Goal: Task Accomplishment & Management: Manage account settings

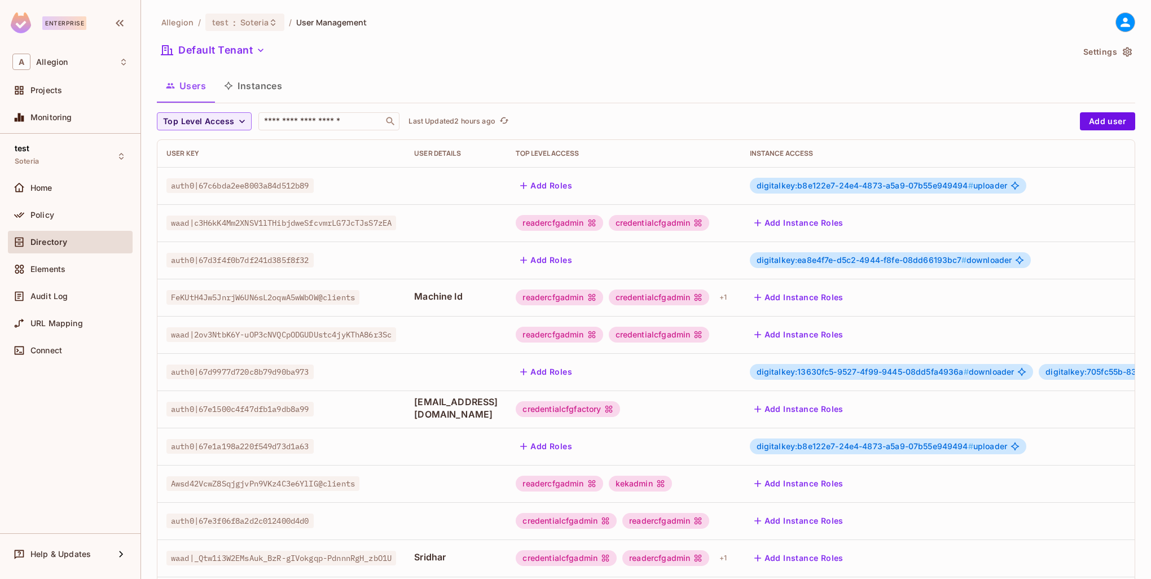
scroll to position [113, 0]
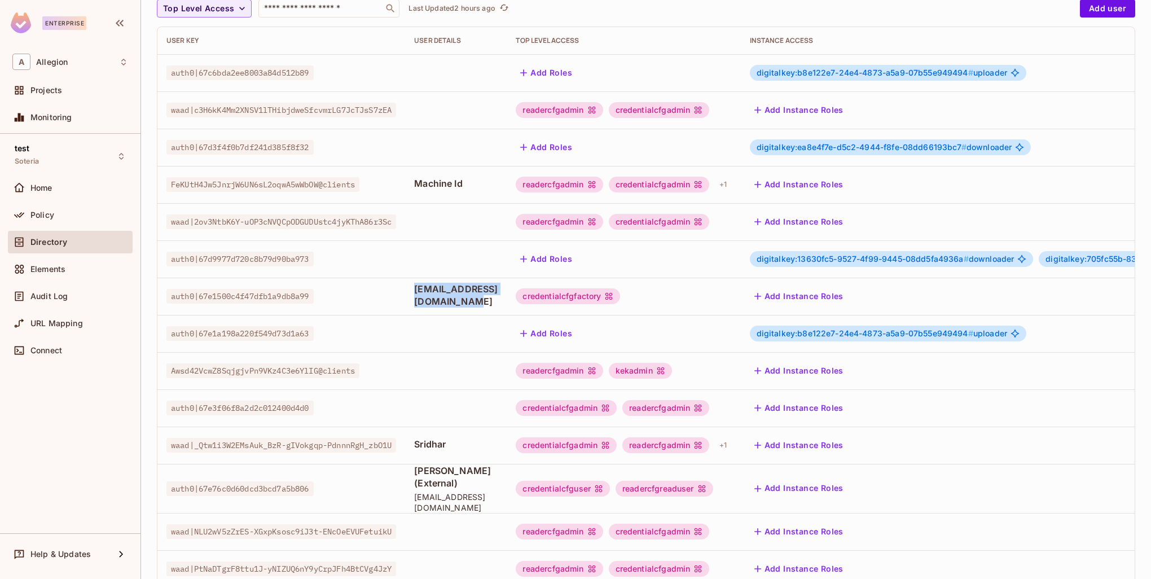
drag, startPoint x: 551, startPoint y: 296, endPoint x: 407, endPoint y: 294, distance: 143.9
click at [407, 294] on tr "auth0|67e1500c4f47dfb1a9db8a99 externalrcm@mailinator.com credentialcfgfactory …" at bounding box center [773, 296] width 1233 height 37
copy tr "externalrcm@mailinator.com"
click at [620, 294] on div "credentialcfgfactory" at bounding box center [568, 296] width 104 height 16
click at [620, 297] on div "credentialcfgfactory" at bounding box center [568, 296] width 104 height 16
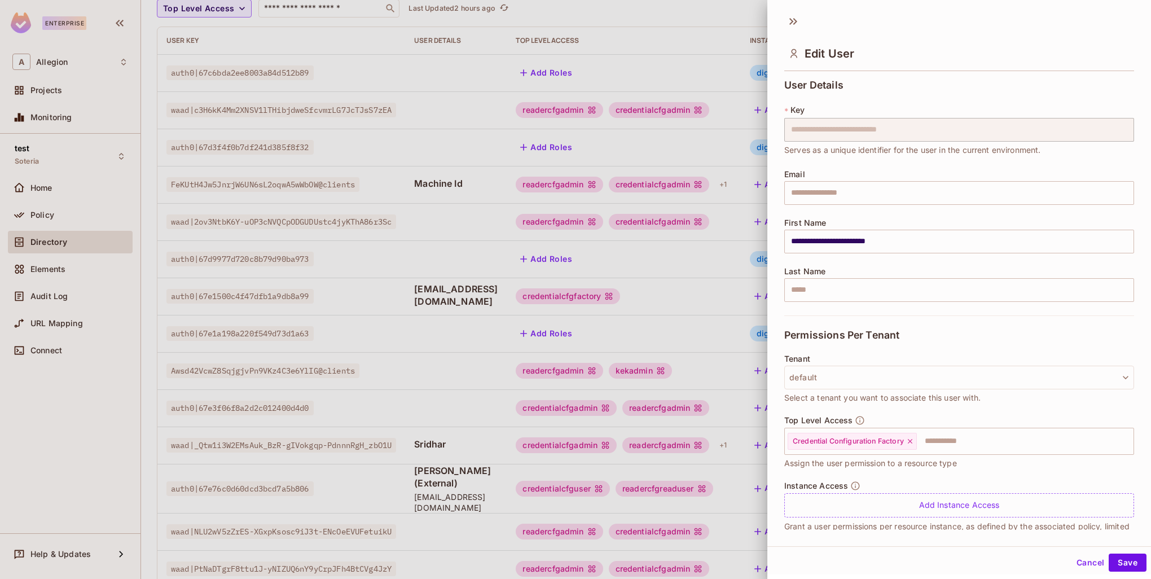
click at [605, 300] on div at bounding box center [575, 289] width 1151 height 579
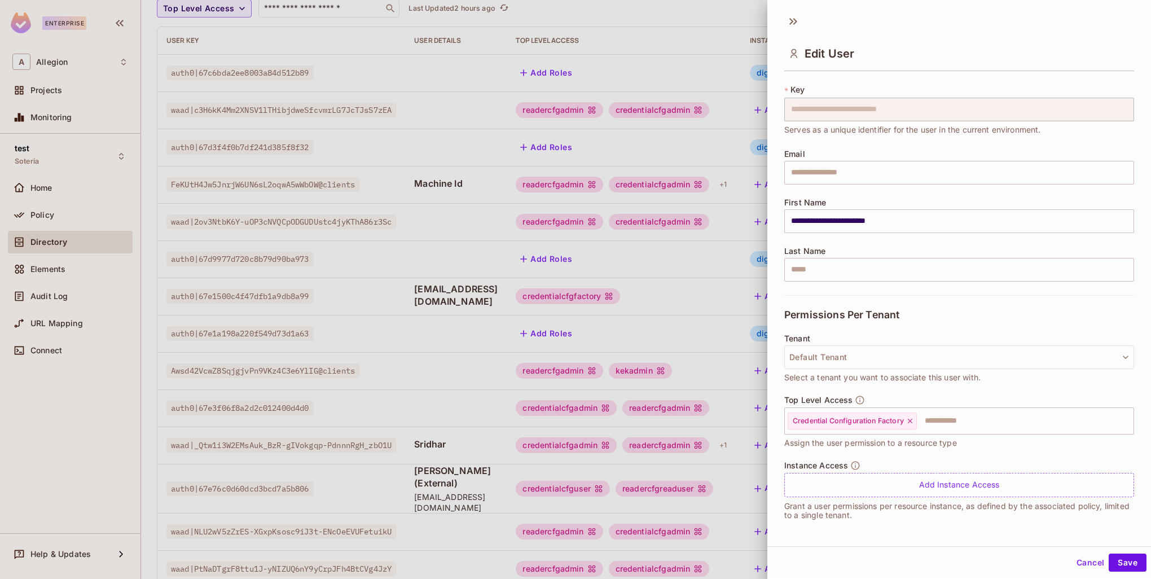
scroll to position [2, 0]
click at [1120, 558] on button "Save" at bounding box center [1127, 561] width 38 height 18
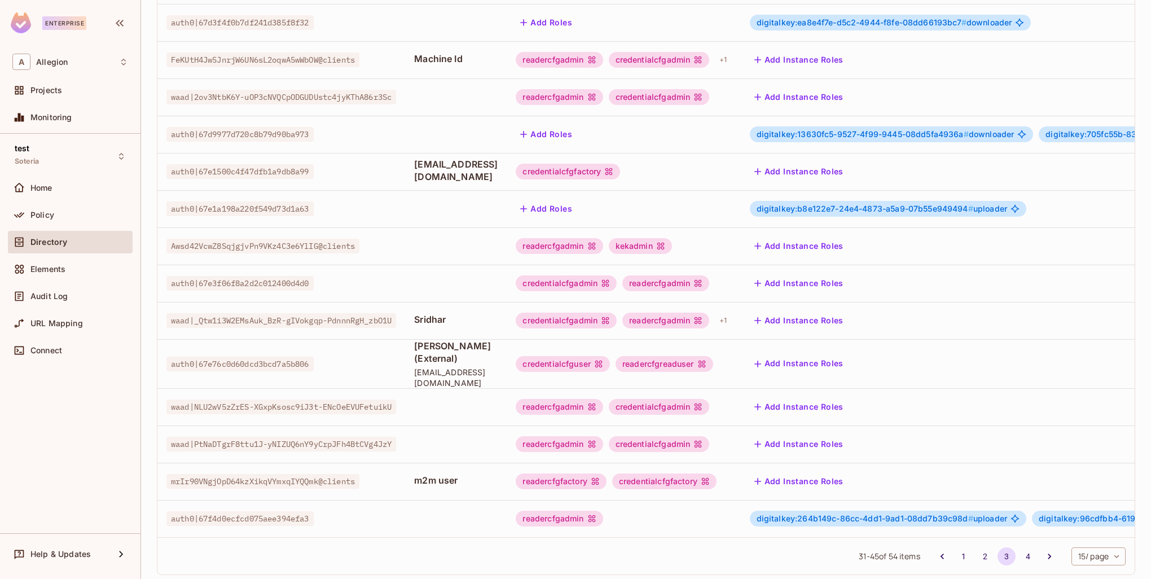
scroll to position [217, 0]
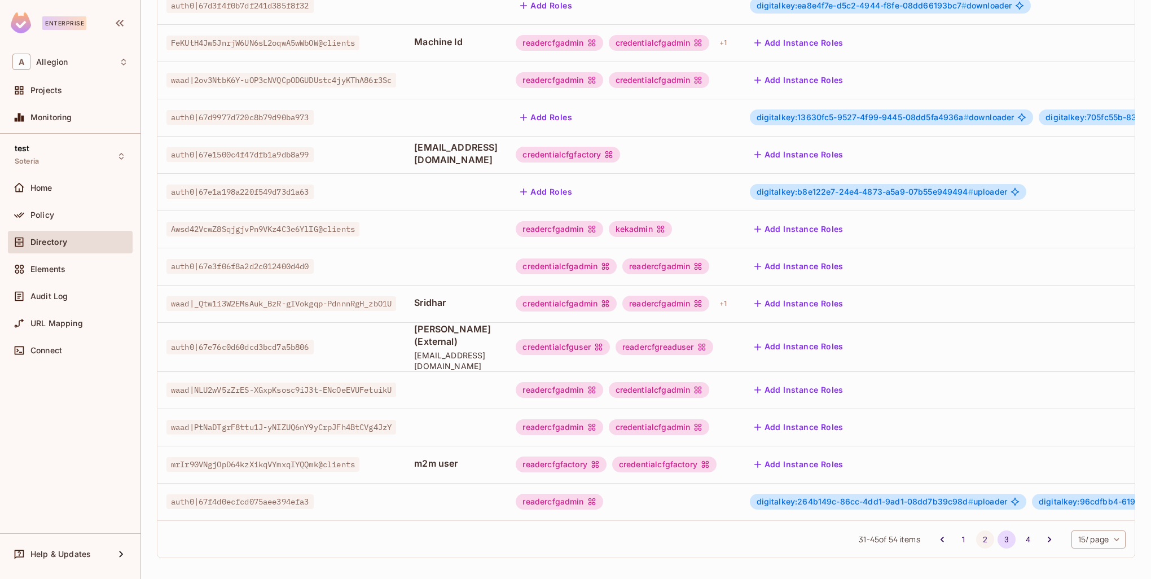
click at [976, 538] on button "2" at bounding box center [985, 539] width 18 height 18
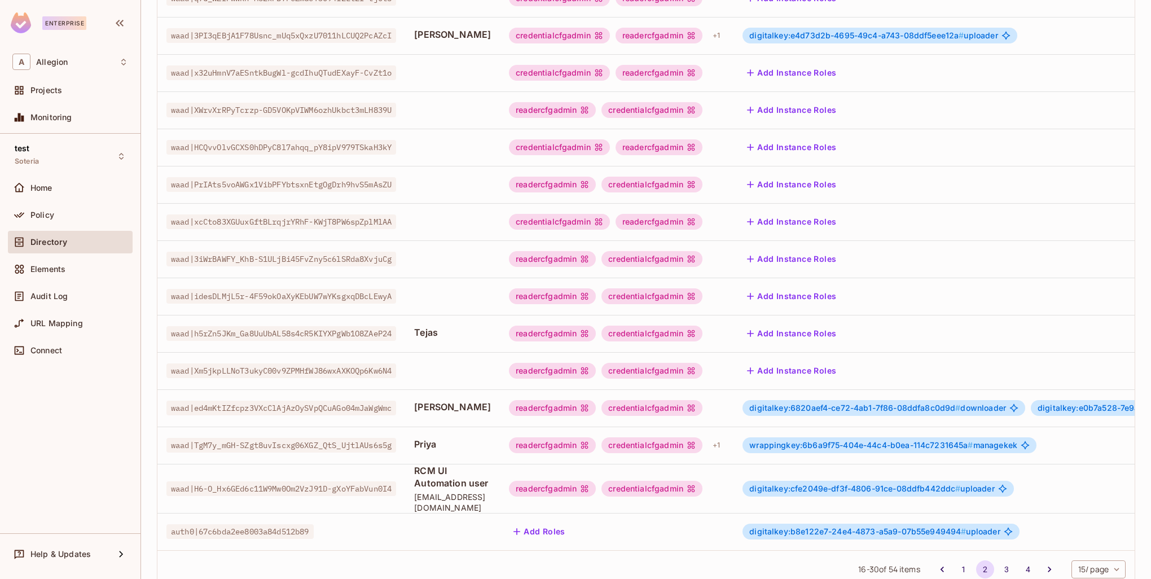
scroll to position [229, 0]
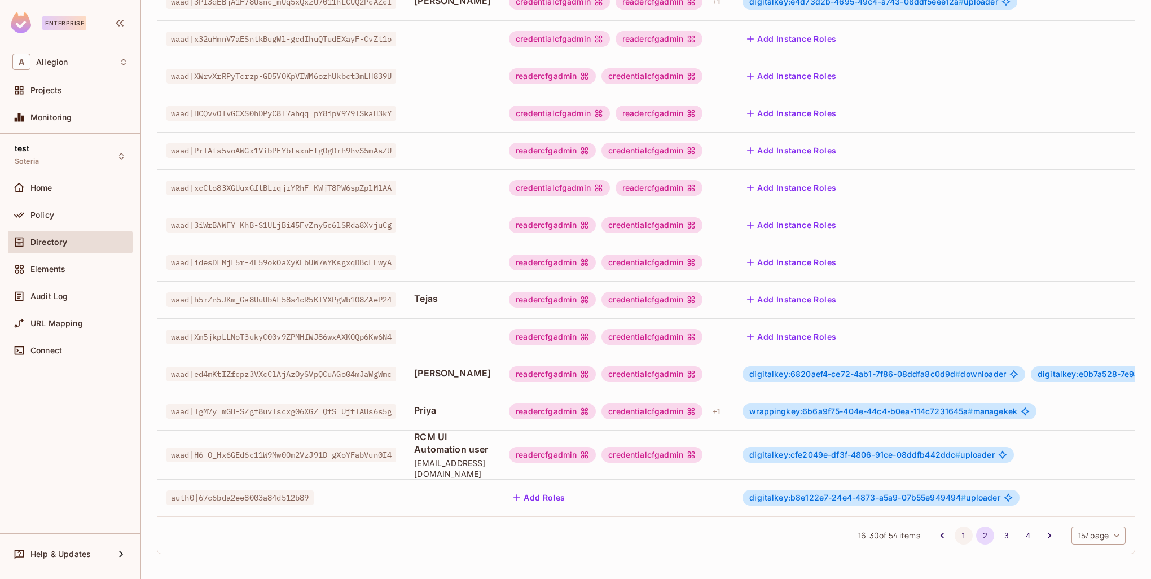
click at [954, 534] on button "1" at bounding box center [963, 535] width 18 height 18
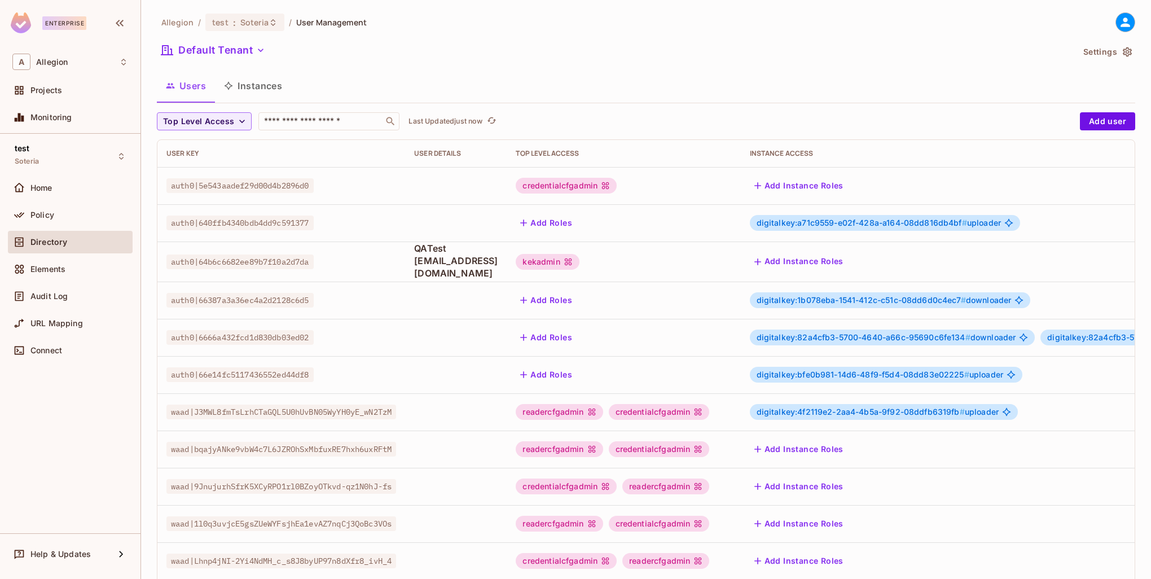
scroll to position [113, 0]
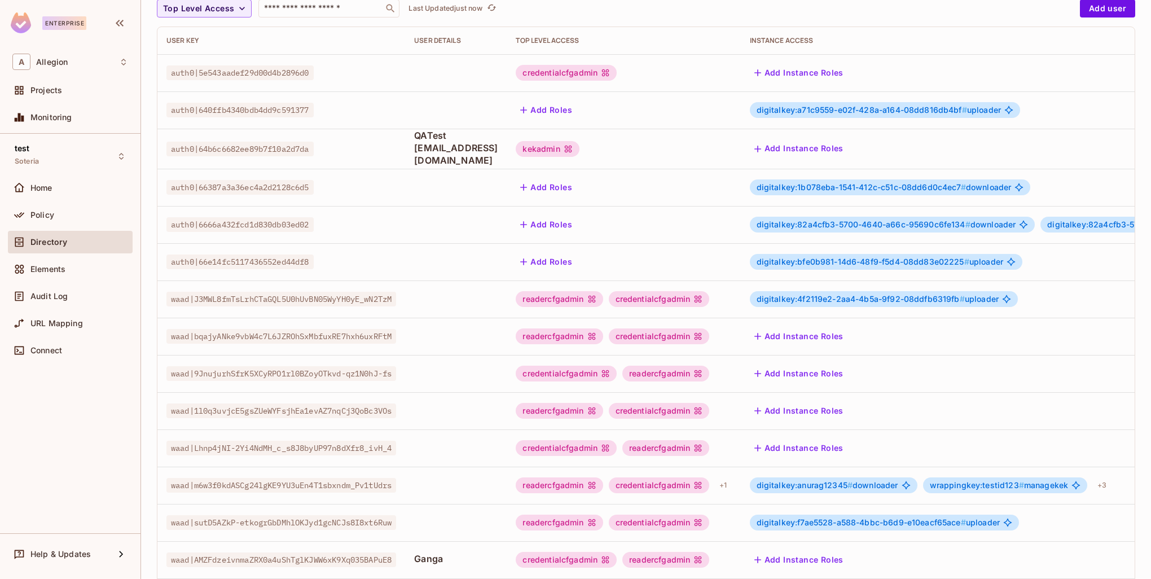
click at [573, 149] on icon at bounding box center [568, 148] width 9 height 9
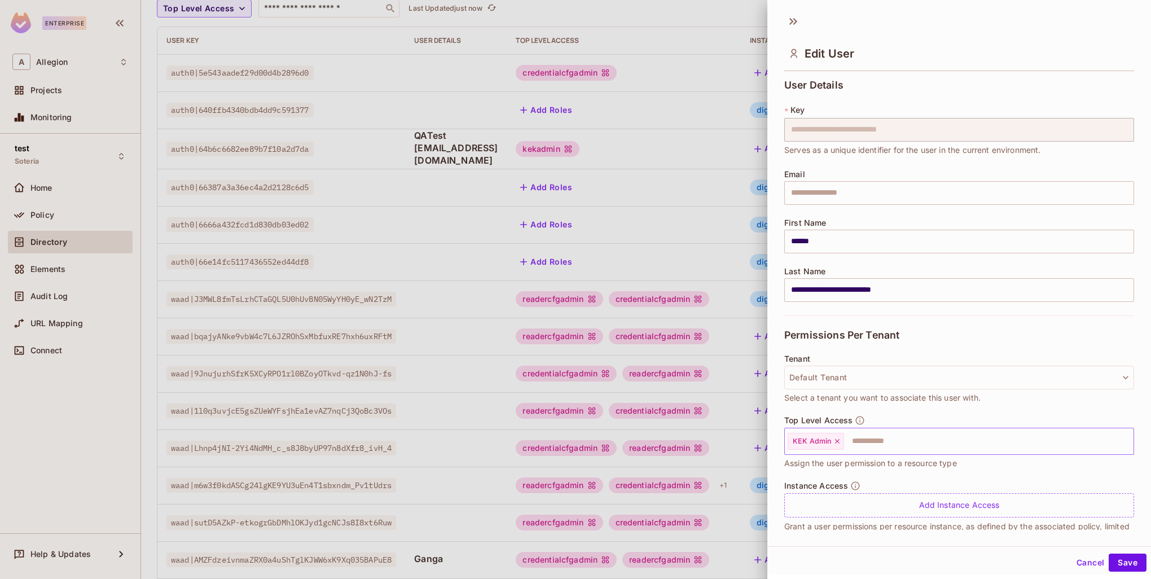
click at [862, 445] on input "text" at bounding box center [978, 441] width 267 height 23
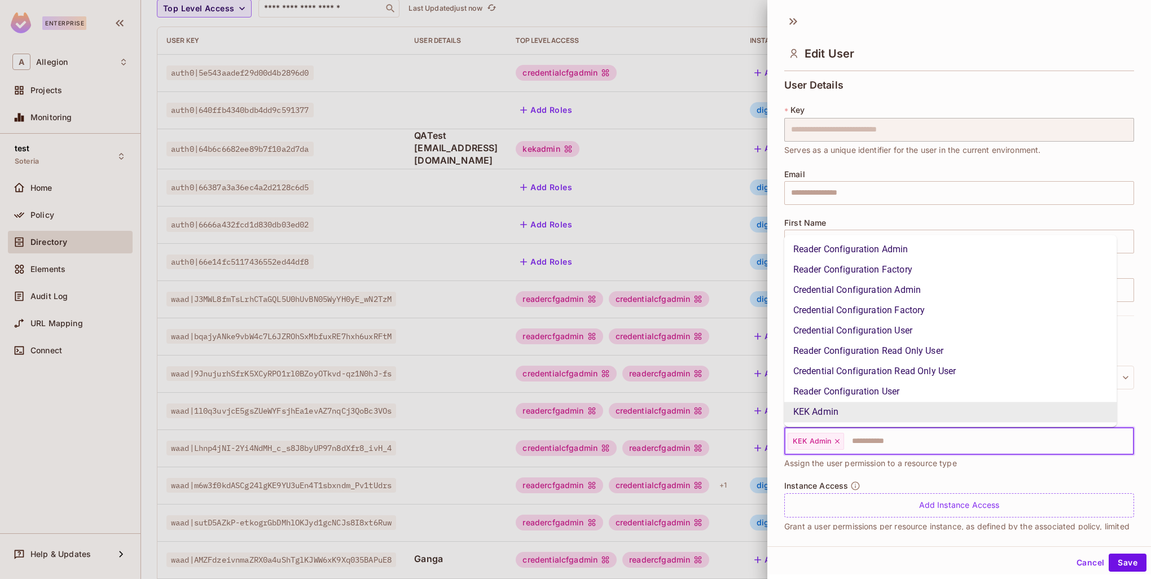
click at [837, 440] on icon at bounding box center [837, 441] width 8 height 8
click at [863, 442] on input "text" at bounding box center [948, 441] width 325 height 23
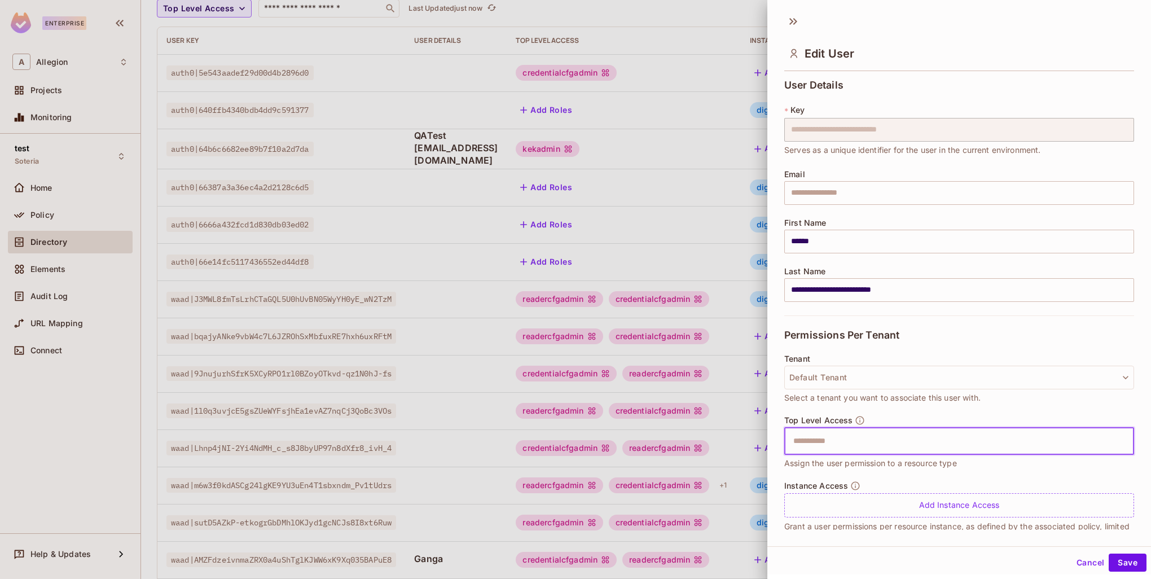
click at [863, 441] on input "text" at bounding box center [948, 441] width 325 height 23
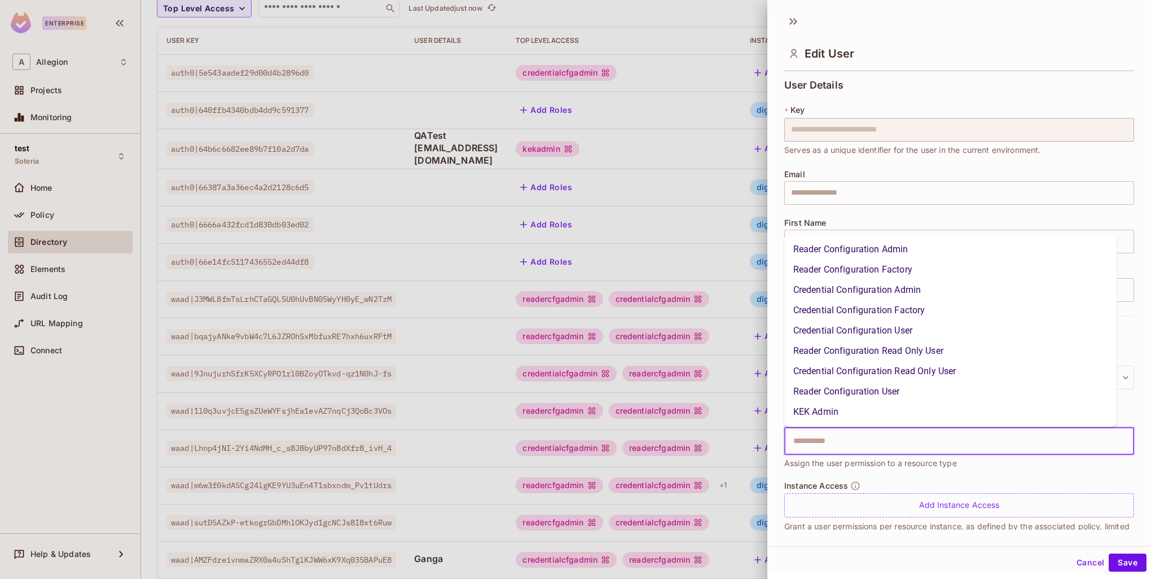
click at [861, 309] on li "Credential Configuration Factory" at bounding box center [950, 310] width 333 height 20
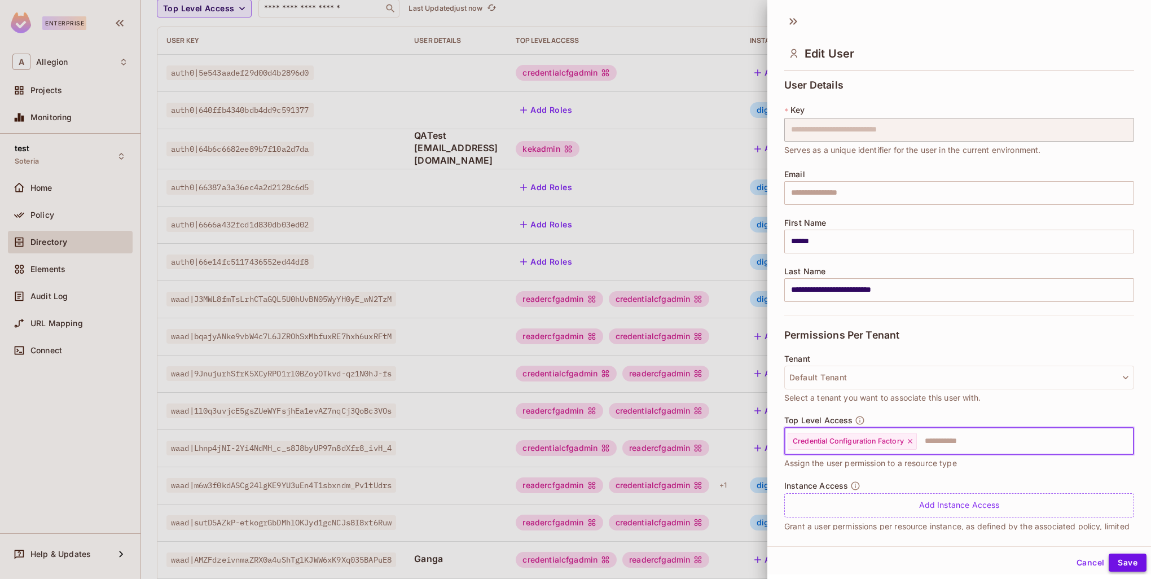
click at [1125, 564] on button "Save" at bounding box center [1127, 562] width 38 height 18
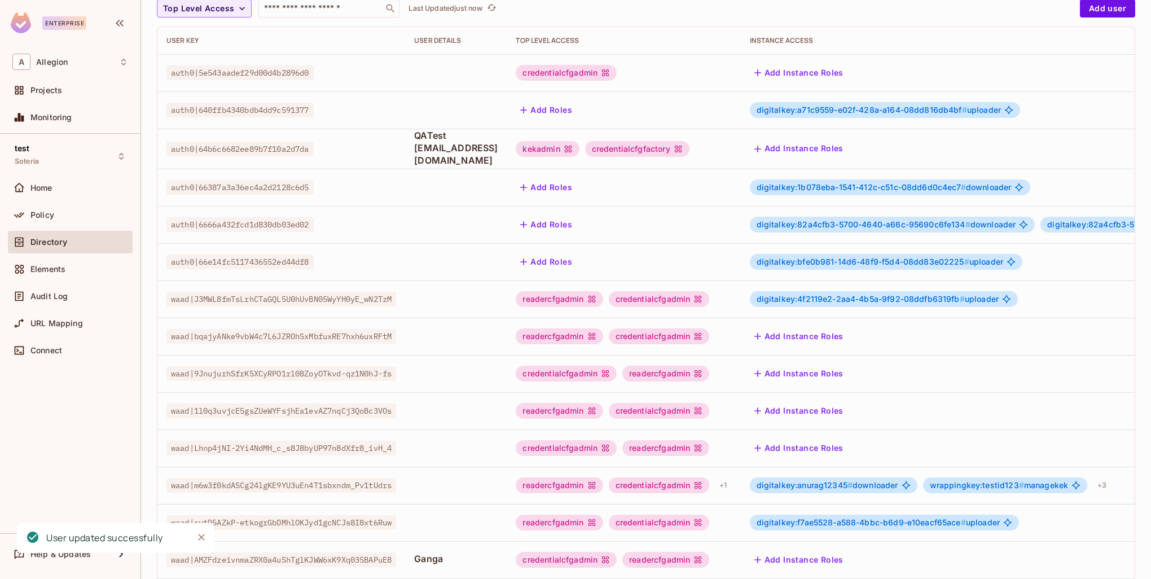
click at [573, 145] on icon at bounding box center [568, 148] width 9 height 9
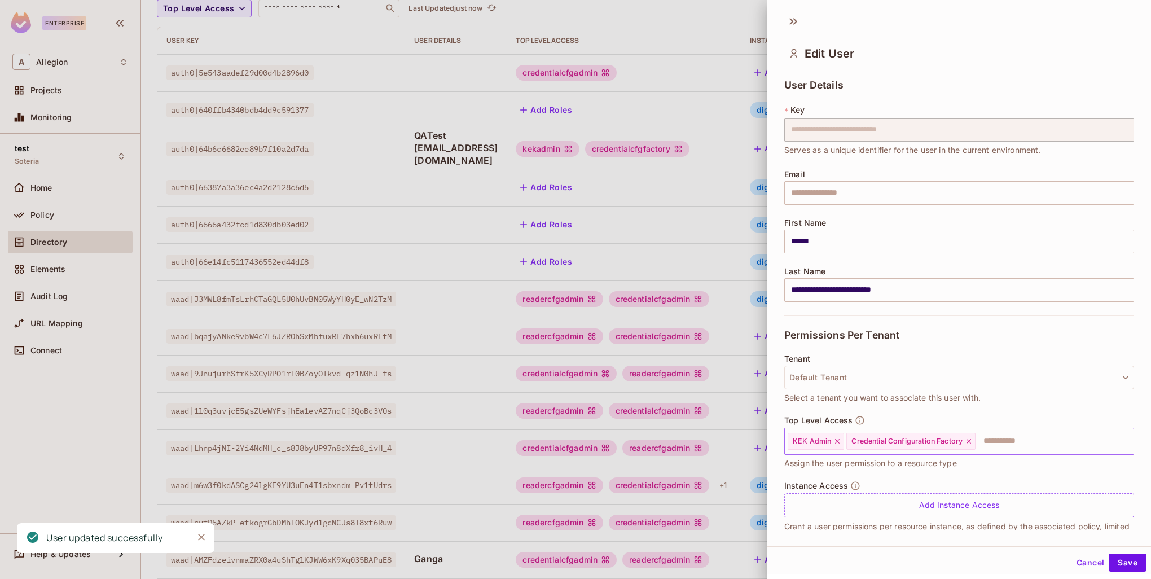
click at [837, 443] on icon at bounding box center [837, 441] width 8 height 8
click at [1128, 561] on button "Save" at bounding box center [1127, 562] width 38 height 18
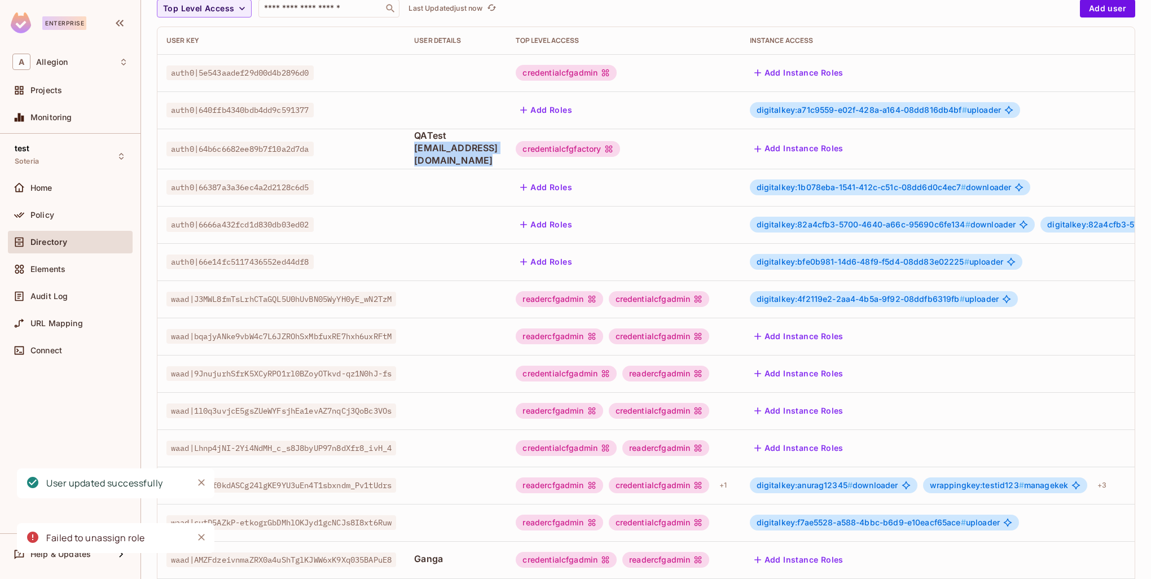
drag, startPoint x: 425, startPoint y: 152, endPoint x: 562, endPoint y: 157, distance: 137.2
click at [507, 157] on td "QATest testduplicate@mailinator.com" at bounding box center [456, 149] width 102 height 40
copy span "testduplicate@mailinator.com"
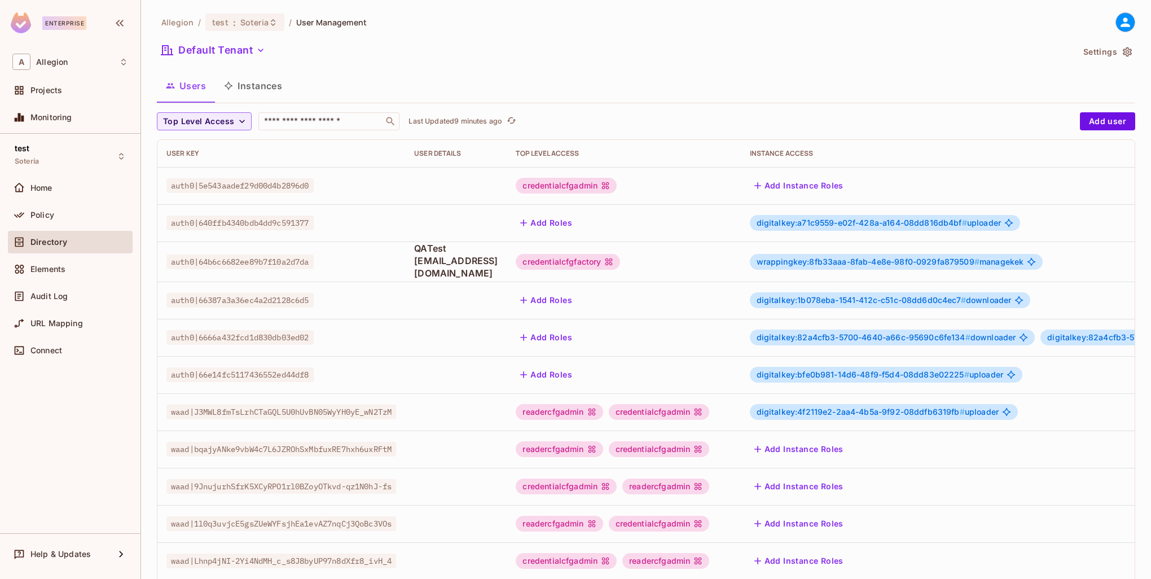
click at [620, 254] on div "credentialcfgfactory" at bounding box center [568, 262] width 104 height 16
click at [613, 259] on icon at bounding box center [608, 261] width 9 height 9
click at [613, 258] on icon at bounding box center [608, 261] width 9 height 9
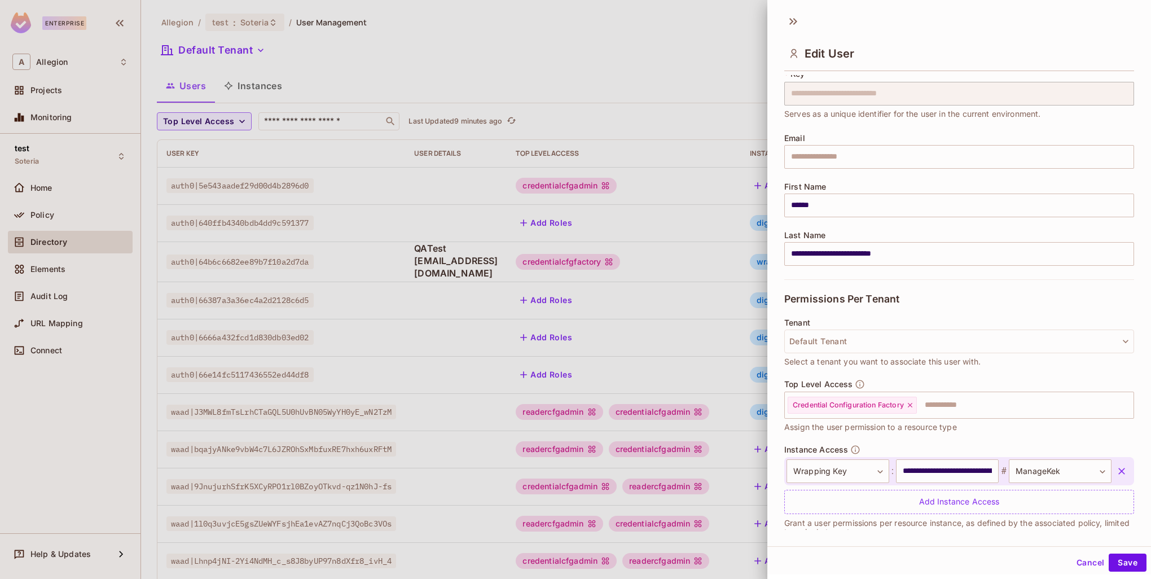
scroll to position [54, 0]
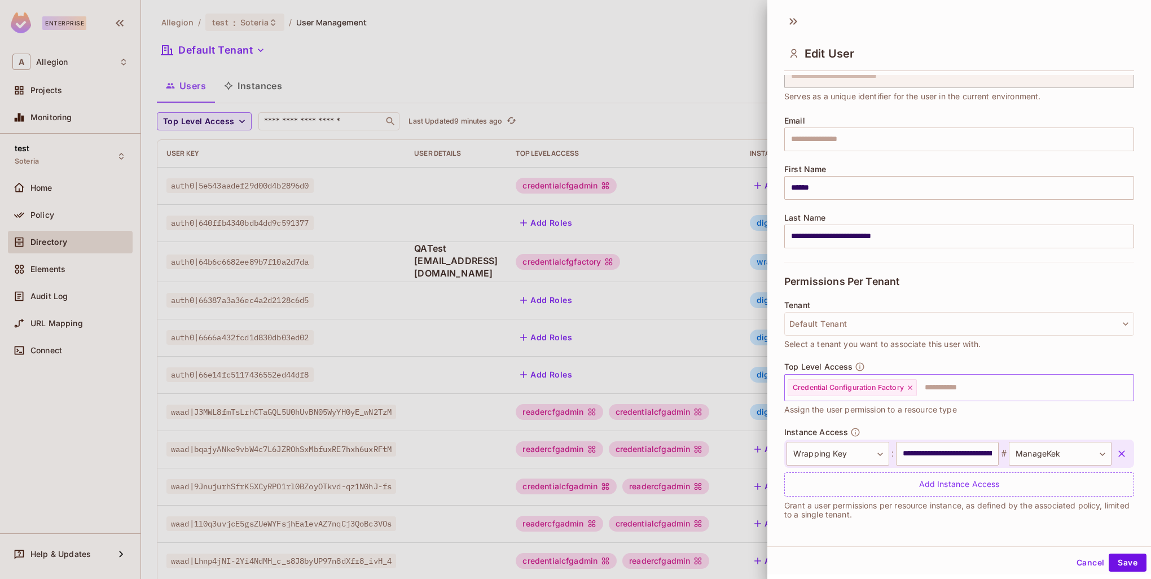
click at [912, 386] on icon at bounding box center [910, 388] width 8 height 8
click at [877, 382] on input "text" at bounding box center [948, 387] width 325 height 23
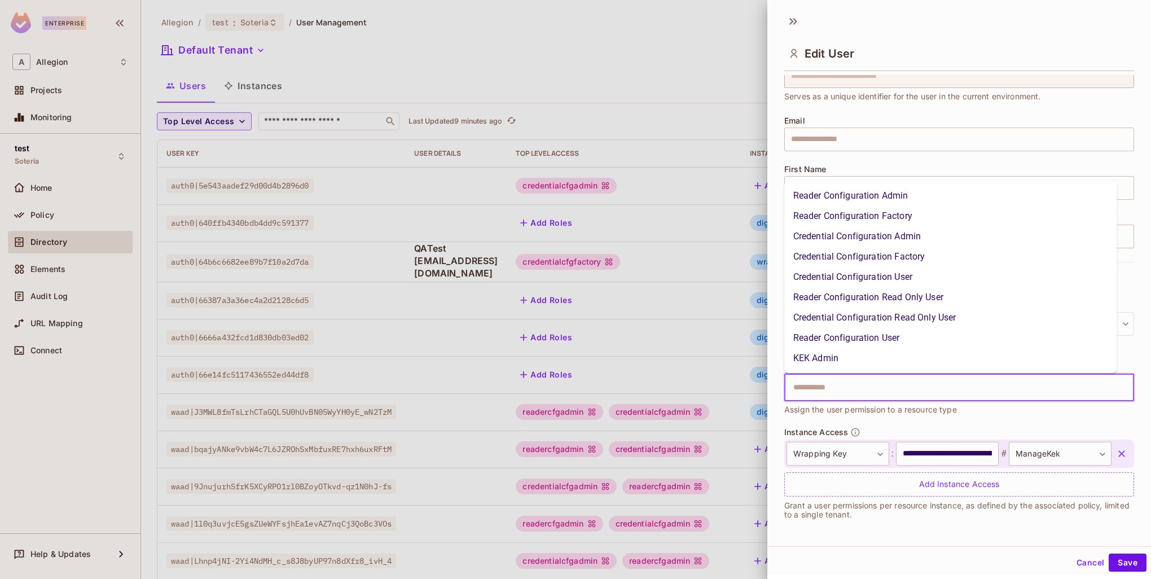
click at [886, 215] on li "Reader Configuration Factory" at bounding box center [950, 216] width 333 height 20
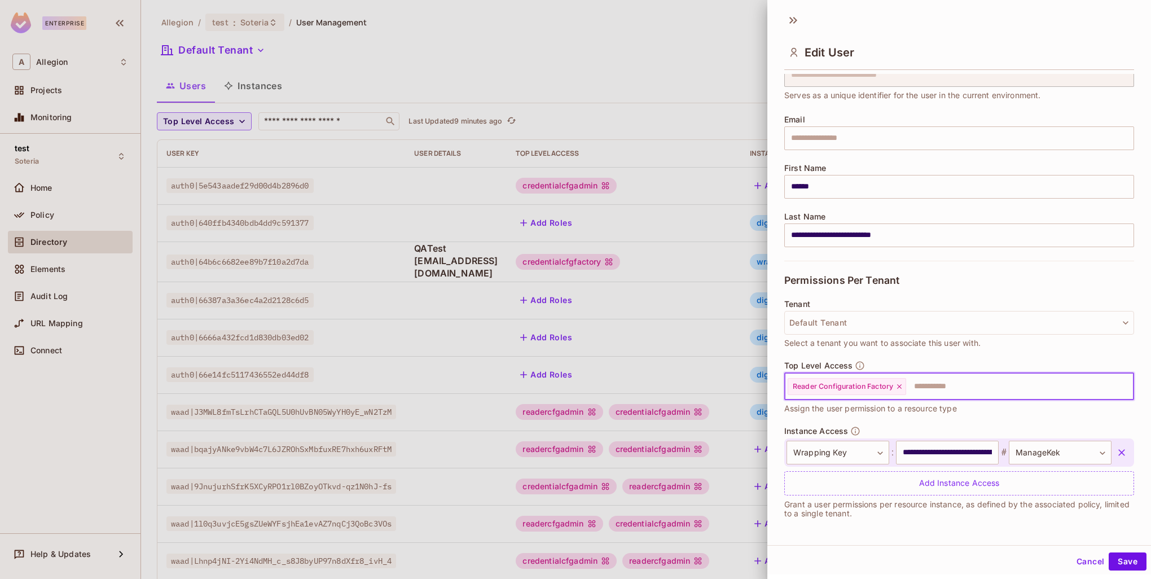
scroll to position [2, 0]
click at [1121, 567] on button "Save" at bounding box center [1127, 561] width 38 height 18
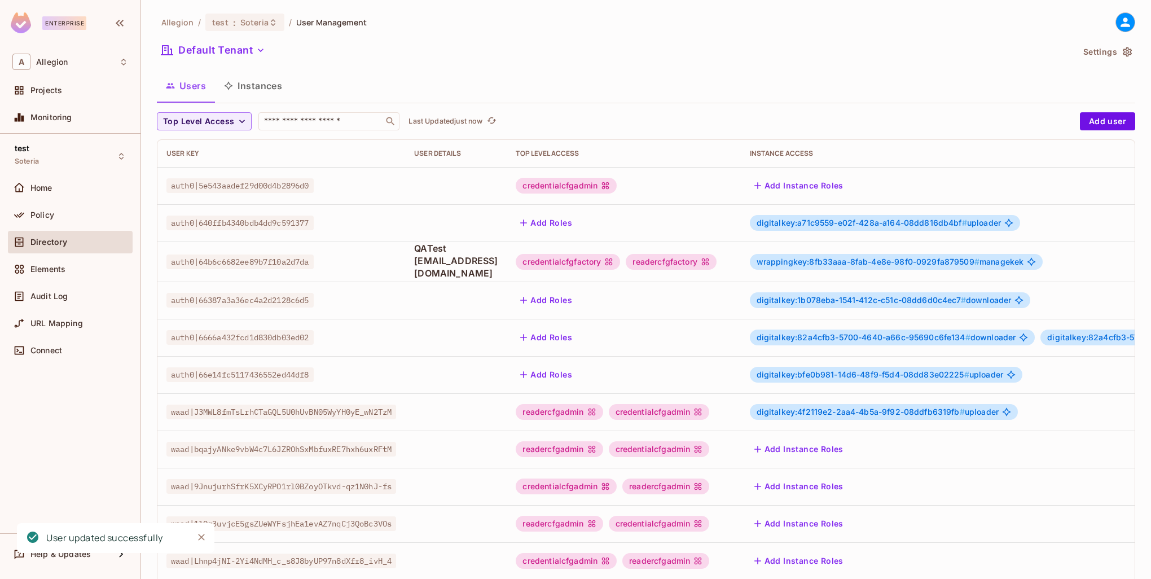
click at [613, 263] on icon at bounding box center [608, 261] width 9 height 9
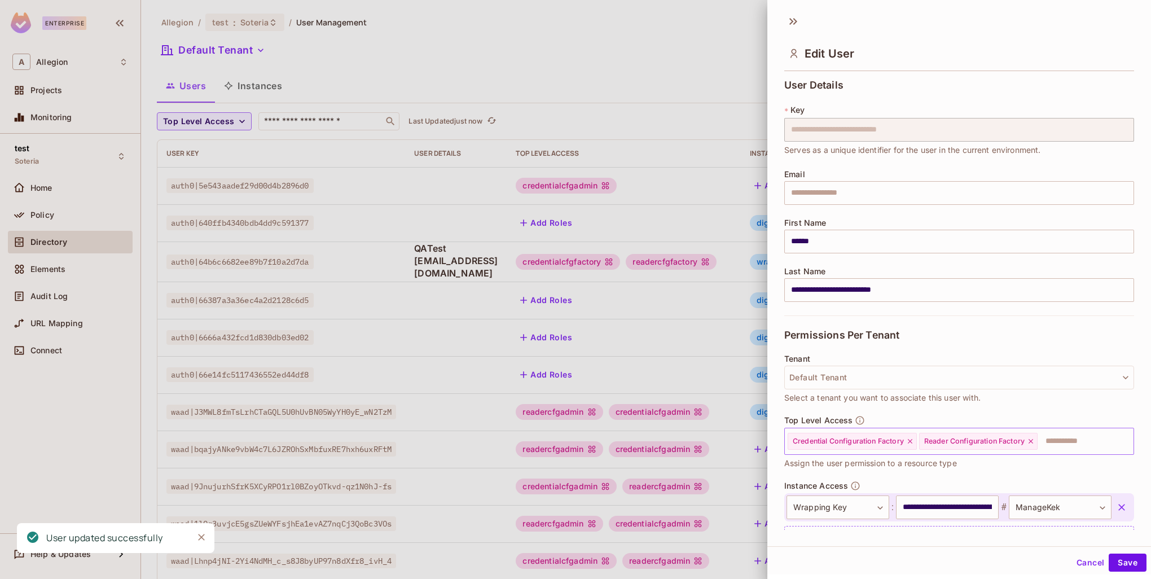
scroll to position [54, 0]
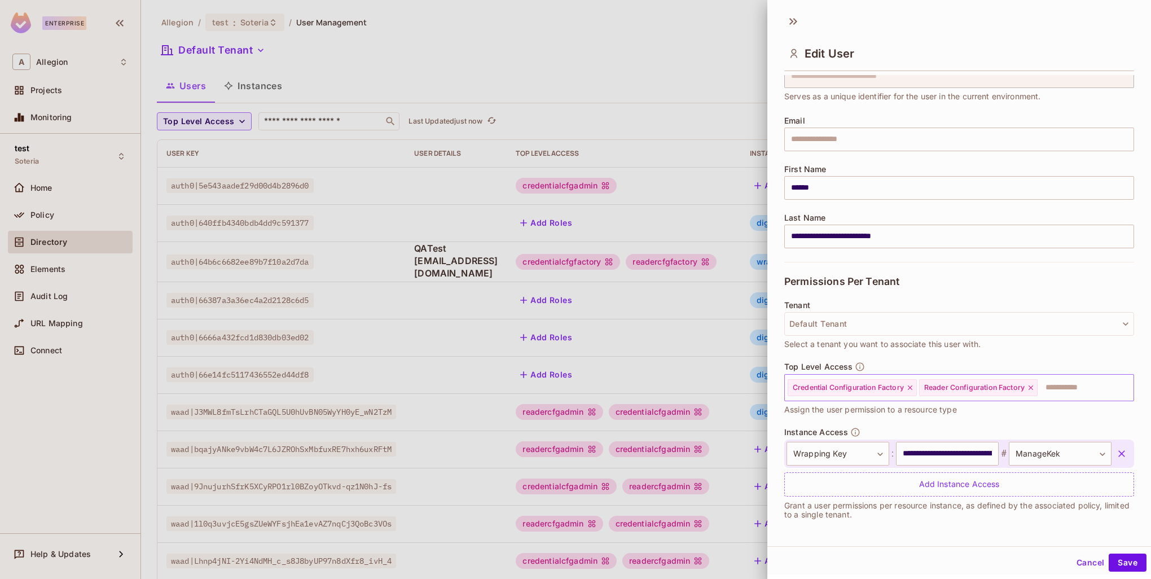
click at [910, 388] on icon at bounding box center [910, 388] width 8 height 8
click at [1130, 559] on button "Save" at bounding box center [1127, 562] width 38 height 18
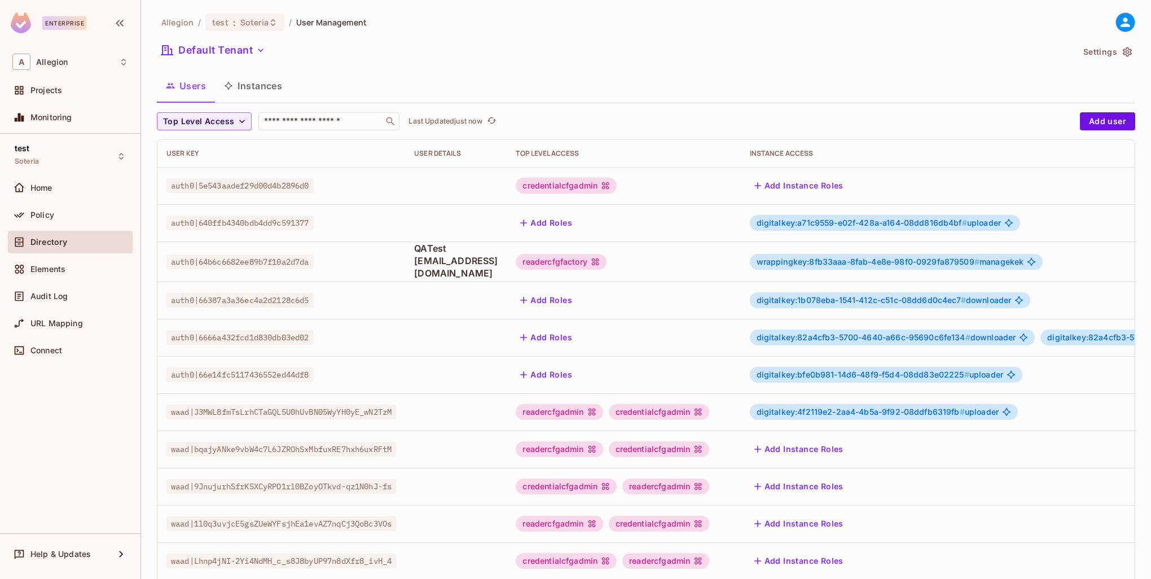
scroll to position [217, 0]
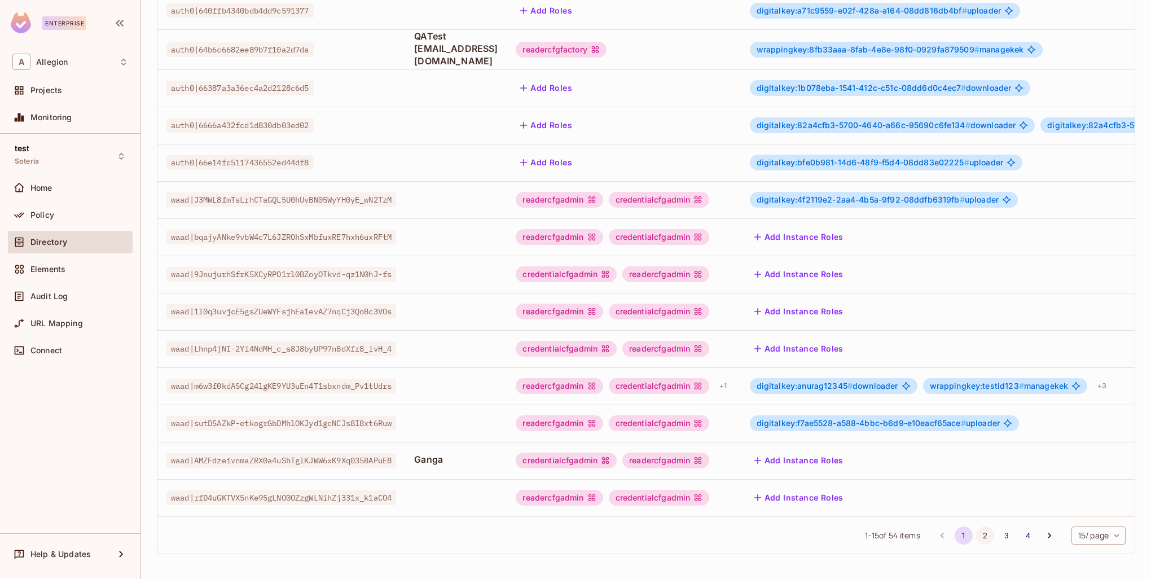
click at [976, 532] on button "2" at bounding box center [985, 535] width 18 height 18
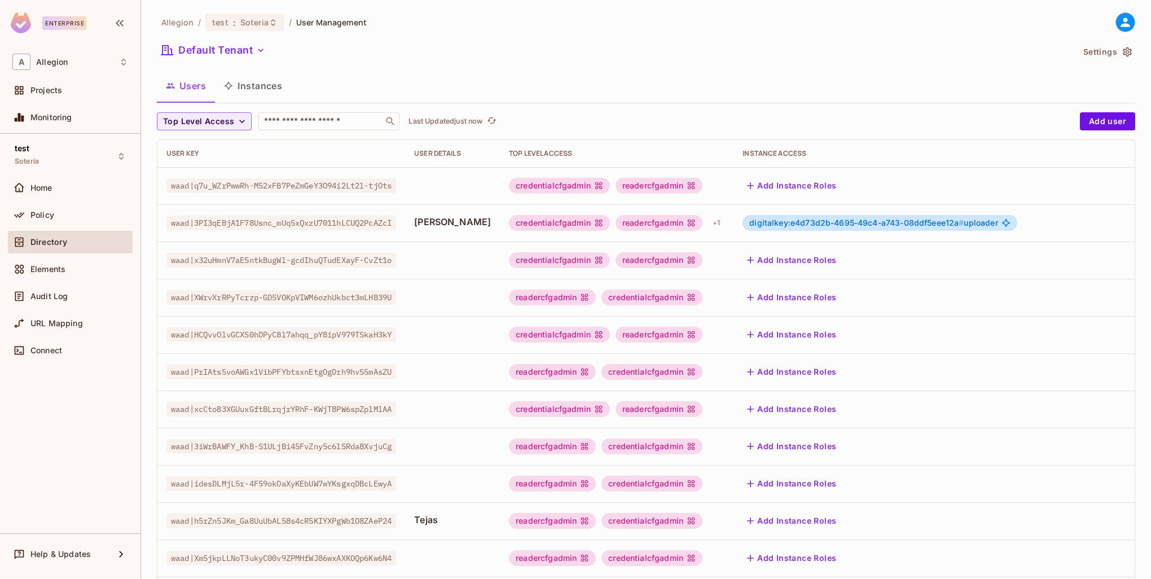
scroll to position [226, 0]
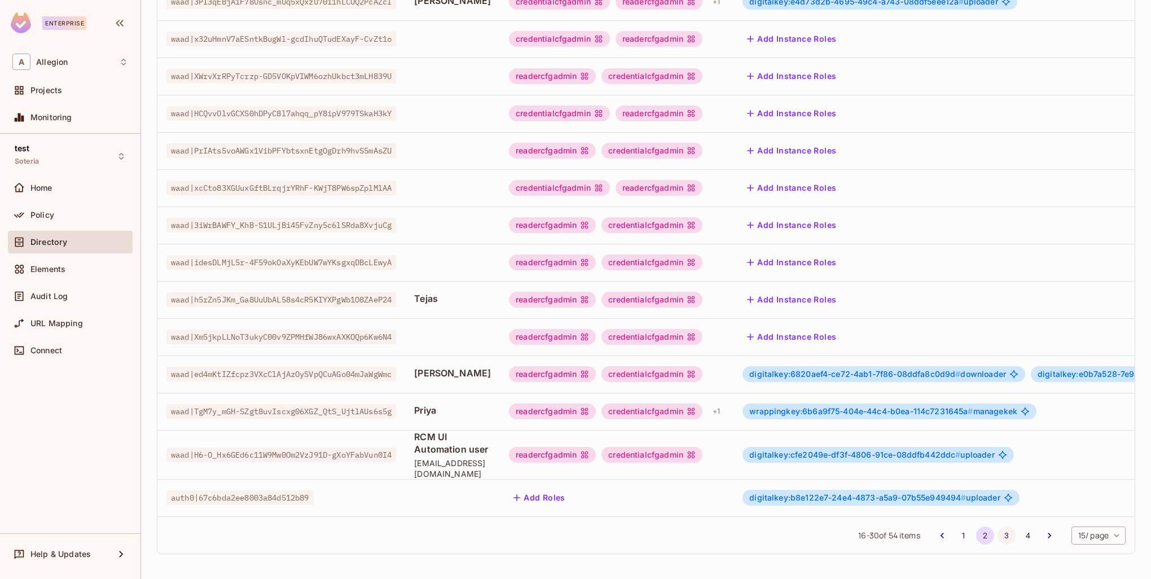
click at [997, 542] on button "3" at bounding box center [1006, 535] width 18 height 18
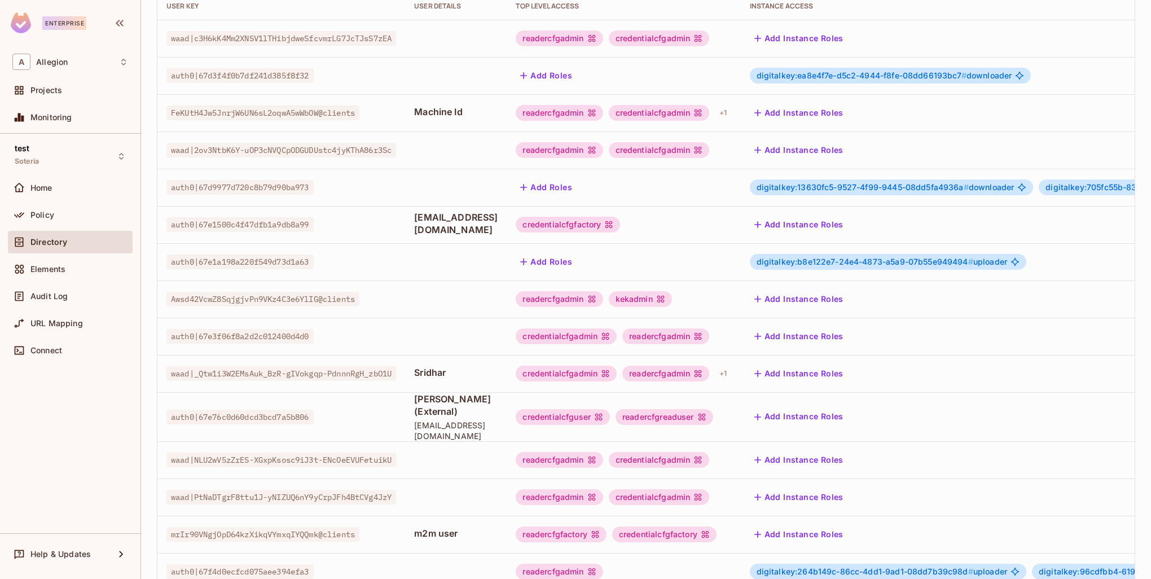
scroll to position [217, 0]
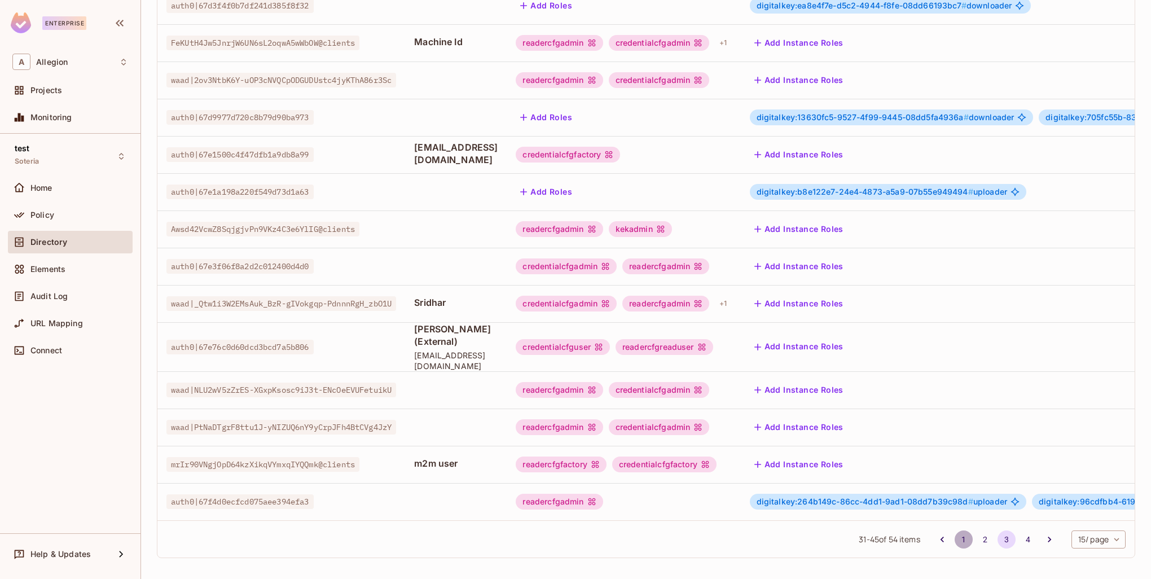
click at [954, 538] on button "1" at bounding box center [963, 539] width 18 height 18
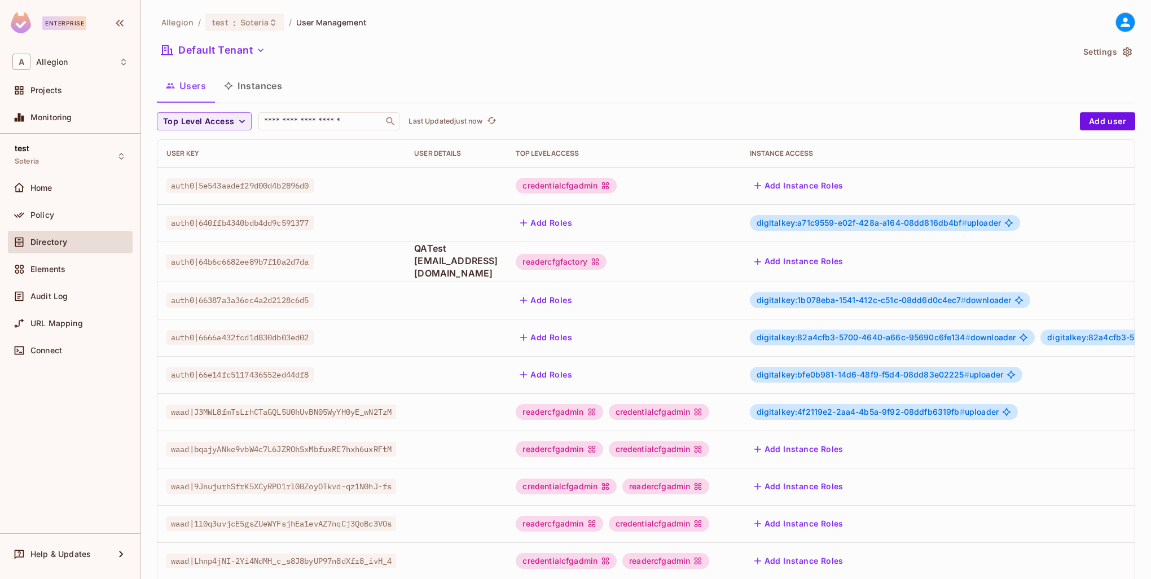
click at [606, 262] on div "readercfgfactory" at bounding box center [561, 262] width 90 height 16
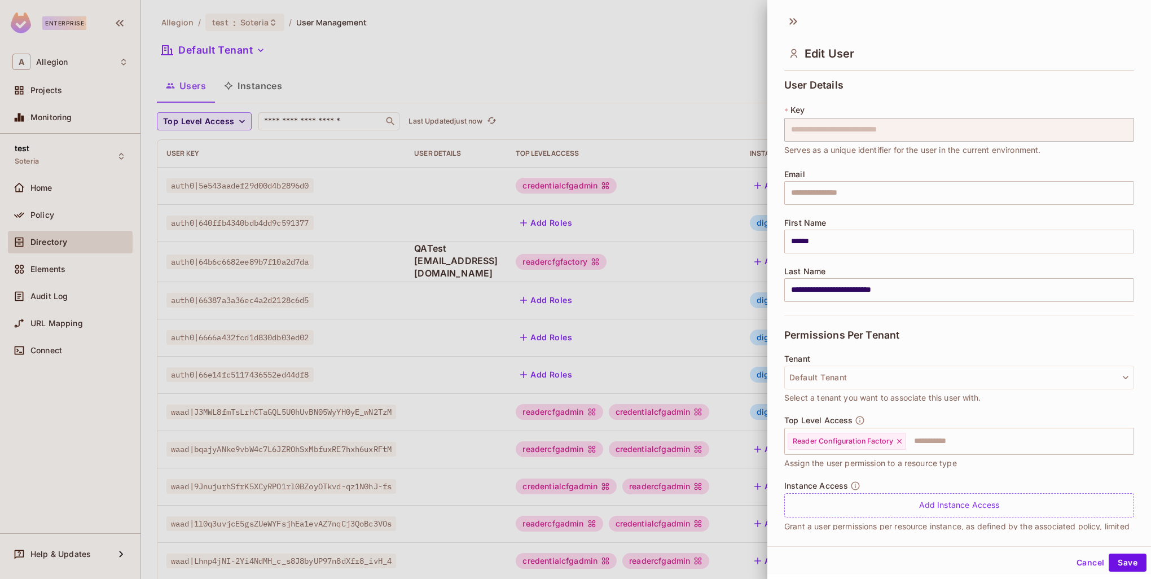
click at [260, 261] on div at bounding box center [575, 289] width 1151 height 579
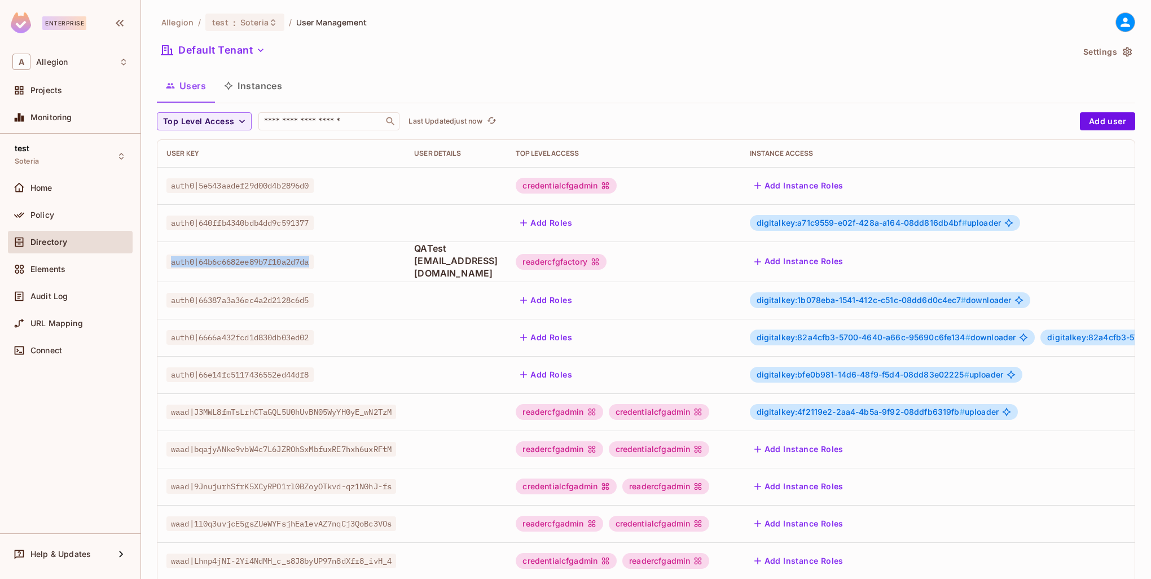
drag, startPoint x: 318, startPoint y: 262, endPoint x: 166, endPoint y: 263, distance: 151.8
click at [166, 263] on span "auth0|64b6c6682ee89b7f10a2d7da" at bounding box center [239, 261] width 147 height 15
copy span "auth0|64b6c6682ee89b7f10a2d7da"
click at [606, 262] on div "readercfgfactory" at bounding box center [561, 262] width 90 height 16
click at [606, 261] on div "readercfgfactory" at bounding box center [561, 262] width 90 height 16
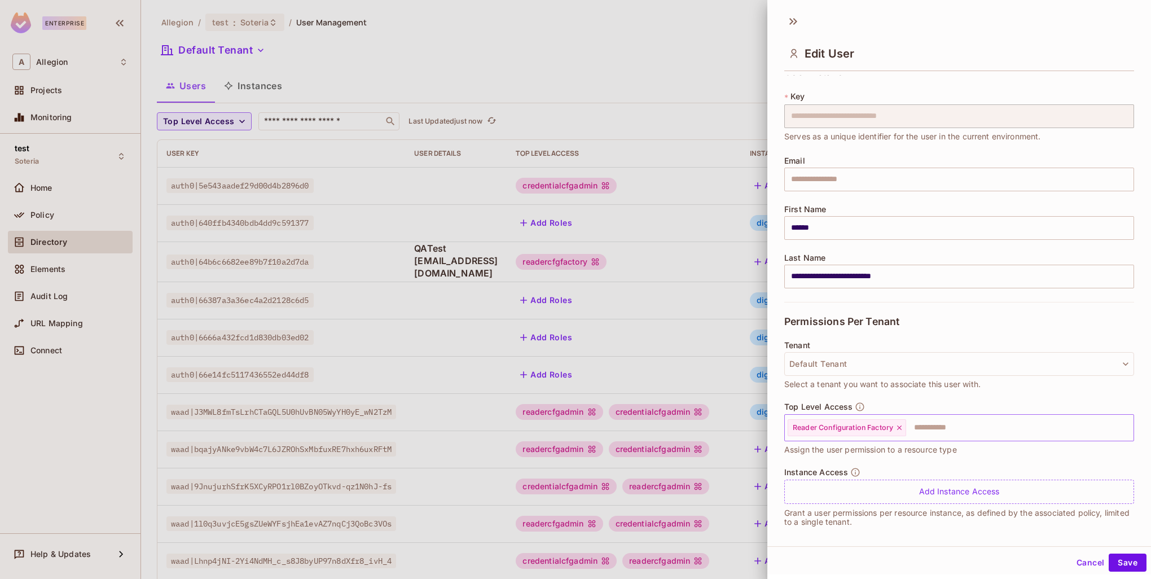
scroll to position [20, 0]
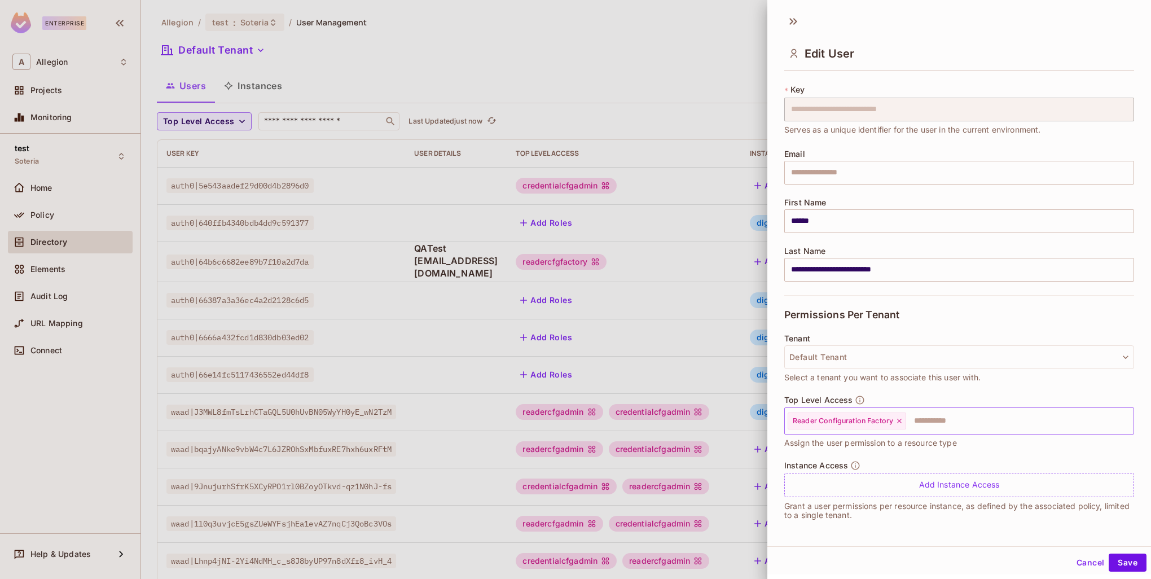
click at [900, 421] on icon at bounding box center [899, 421] width 8 height 8
click at [1123, 558] on button "Save" at bounding box center [1127, 562] width 38 height 18
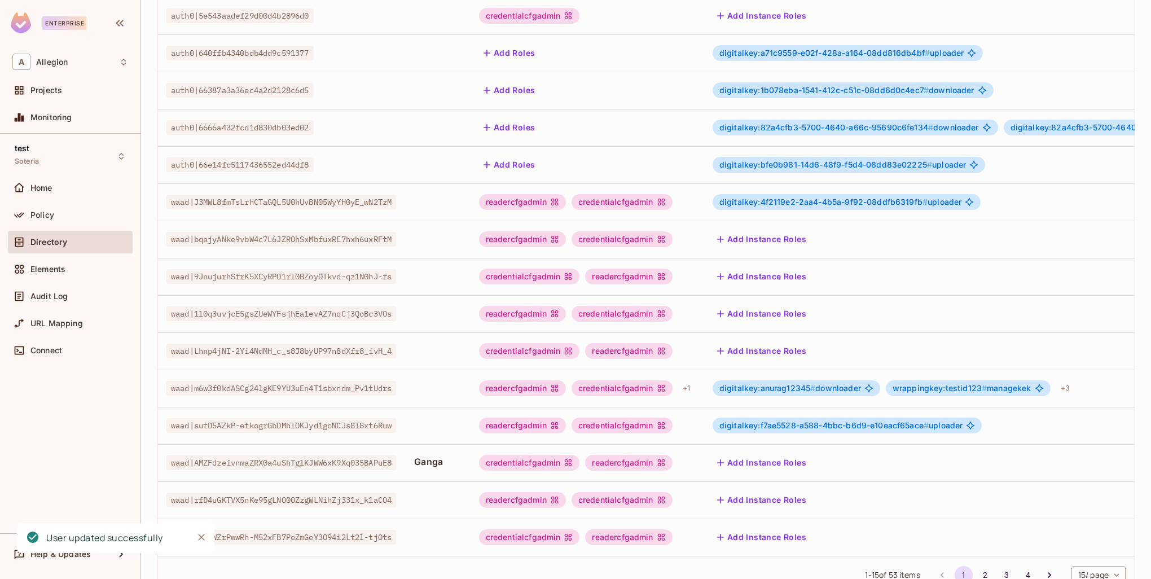
scroll to position [217, 0]
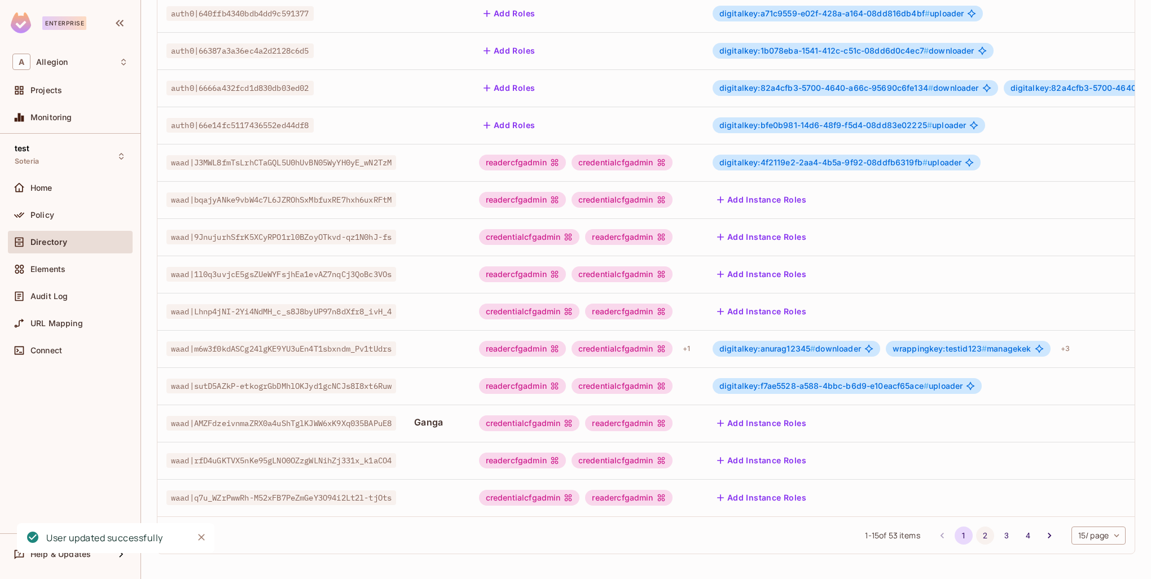
click at [978, 531] on button "2" at bounding box center [985, 535] width 18 height 18
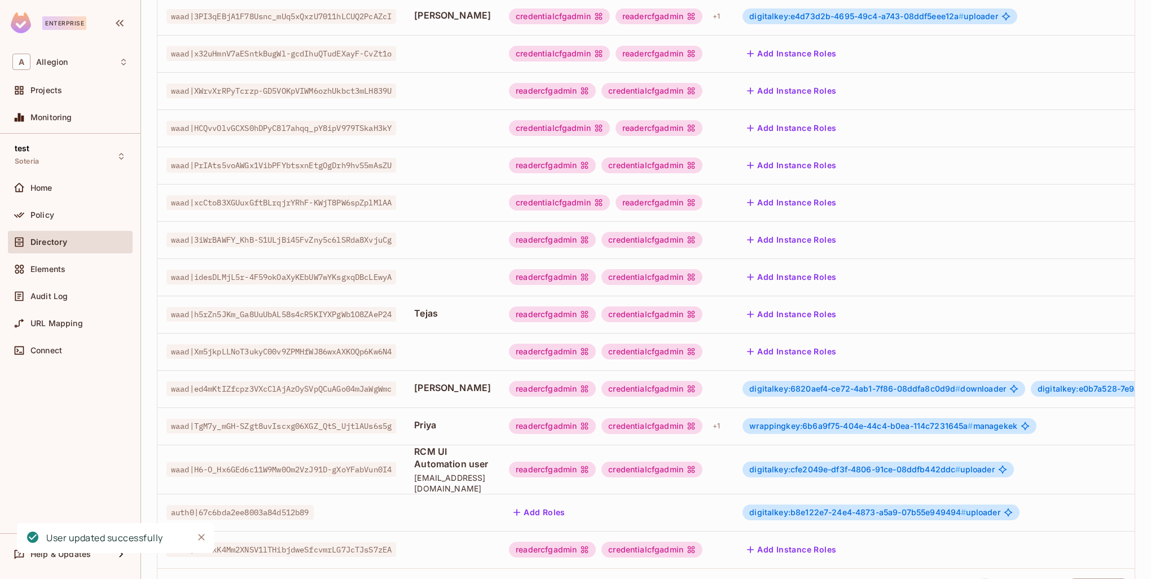
scroll to position [229, 0]
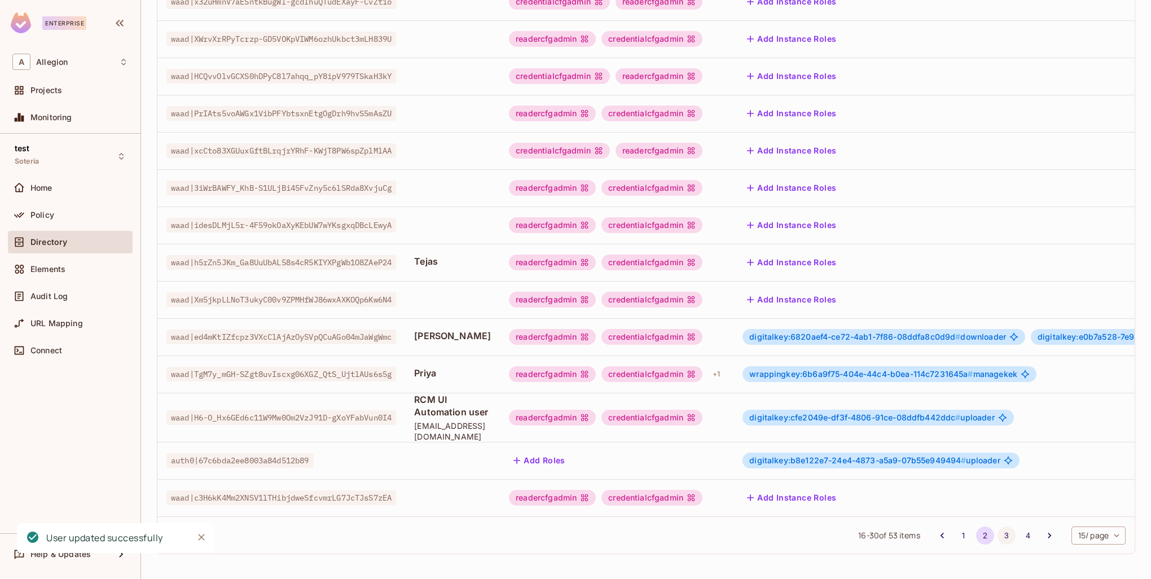
click at [998, 531] on button "3" at bounding box center [1006, 535] width 18 height 18
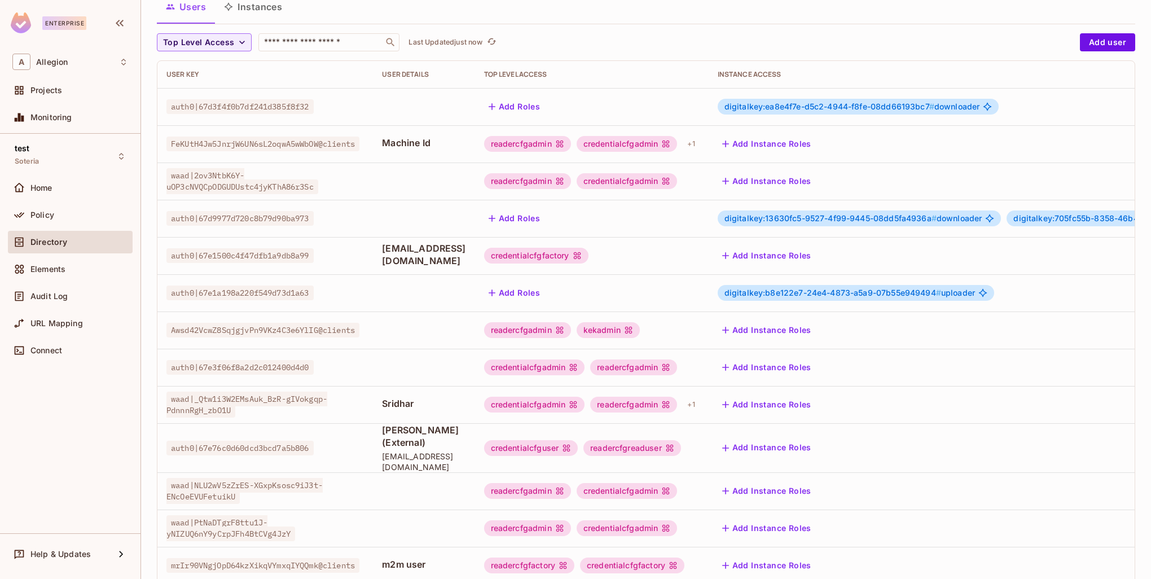
scroll to position [169, 0]
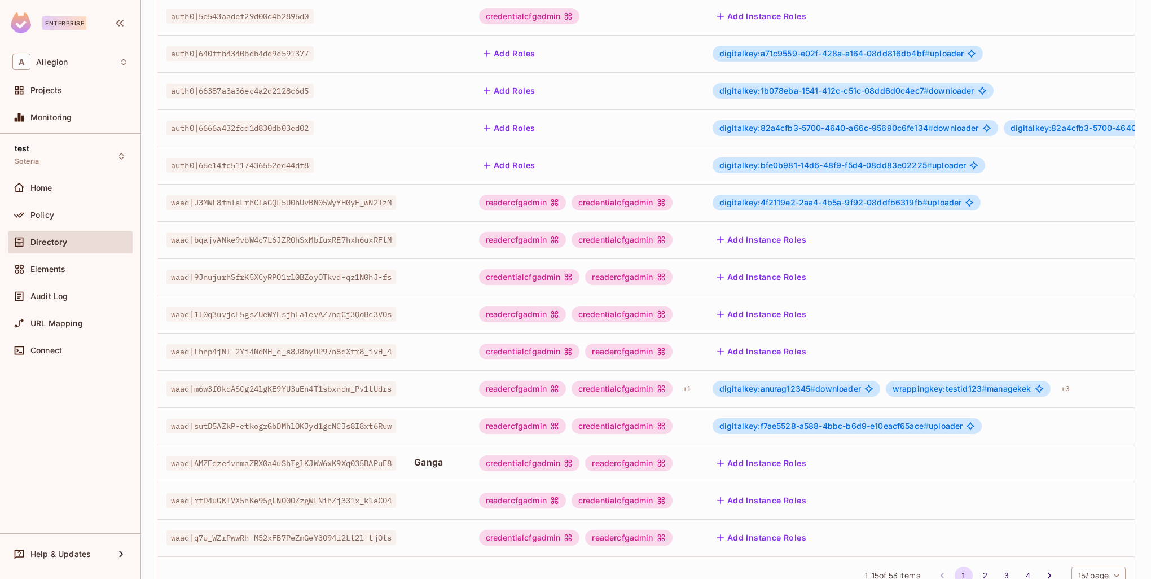
scroll to position [217, 0]
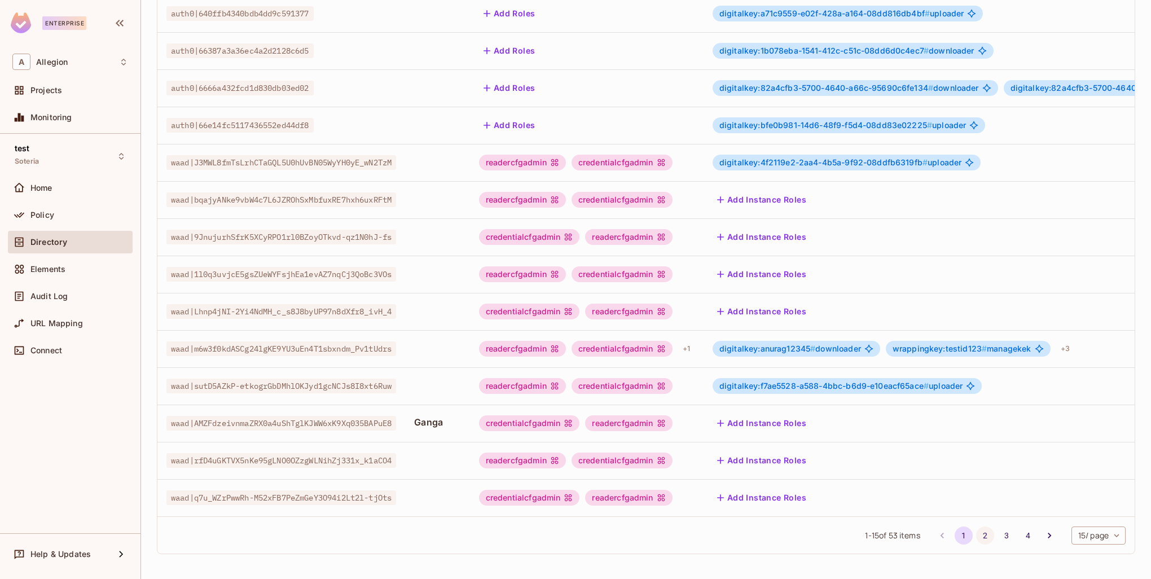
click at [976, 536] on button "2" at bounding box center [985, 535] width 18 height 18
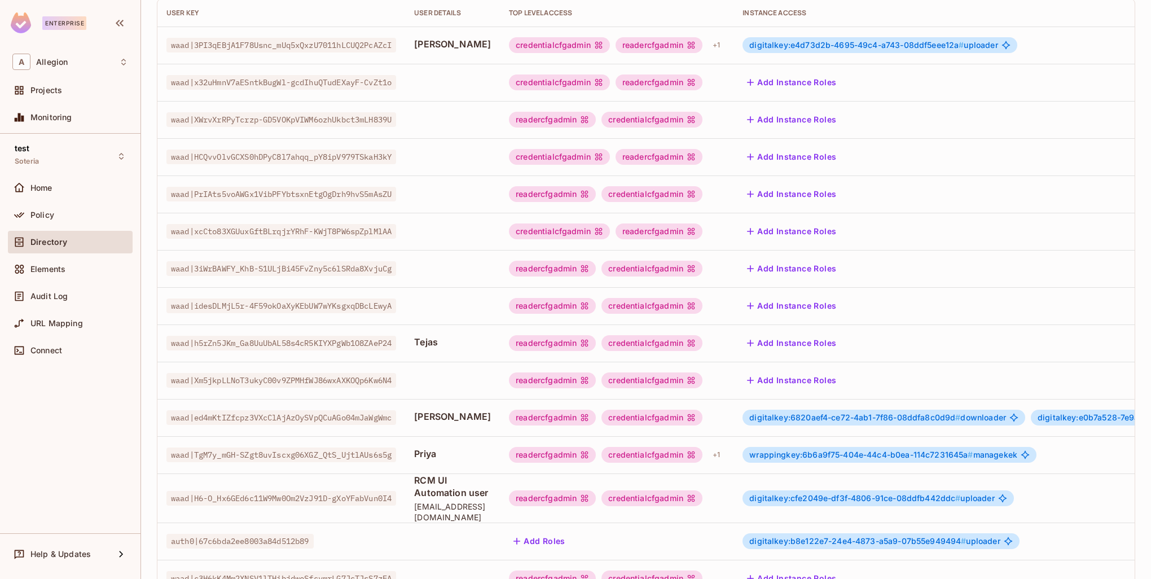
scroll to position [229, 0]
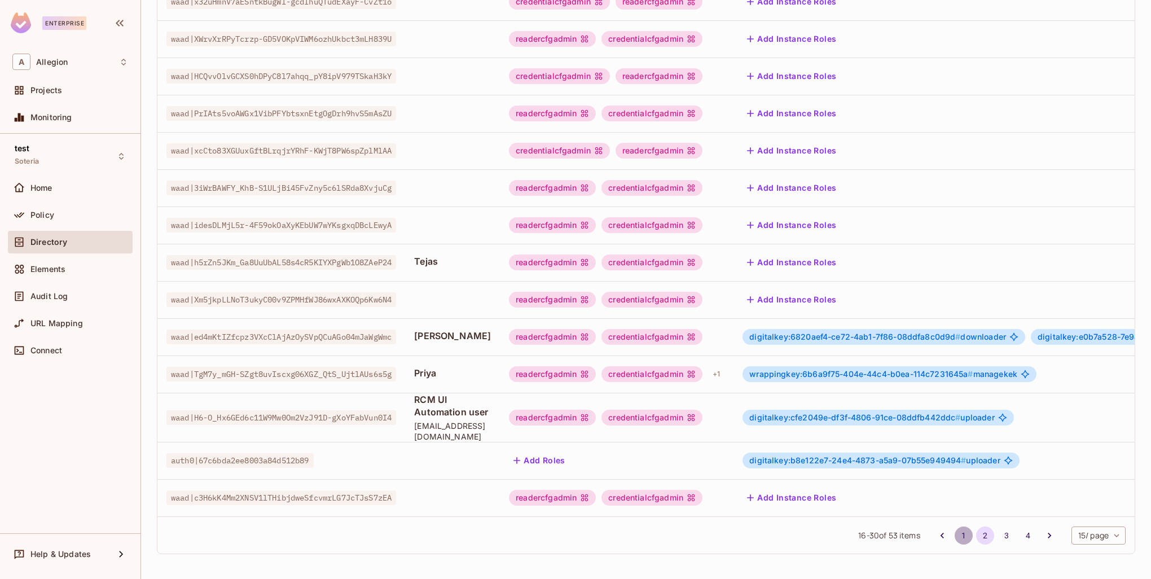
click at [954, 536] on button "1" at bounding box center [963, 535] width 18 height 18
